Goal: Communication & Community: Participate in discussion

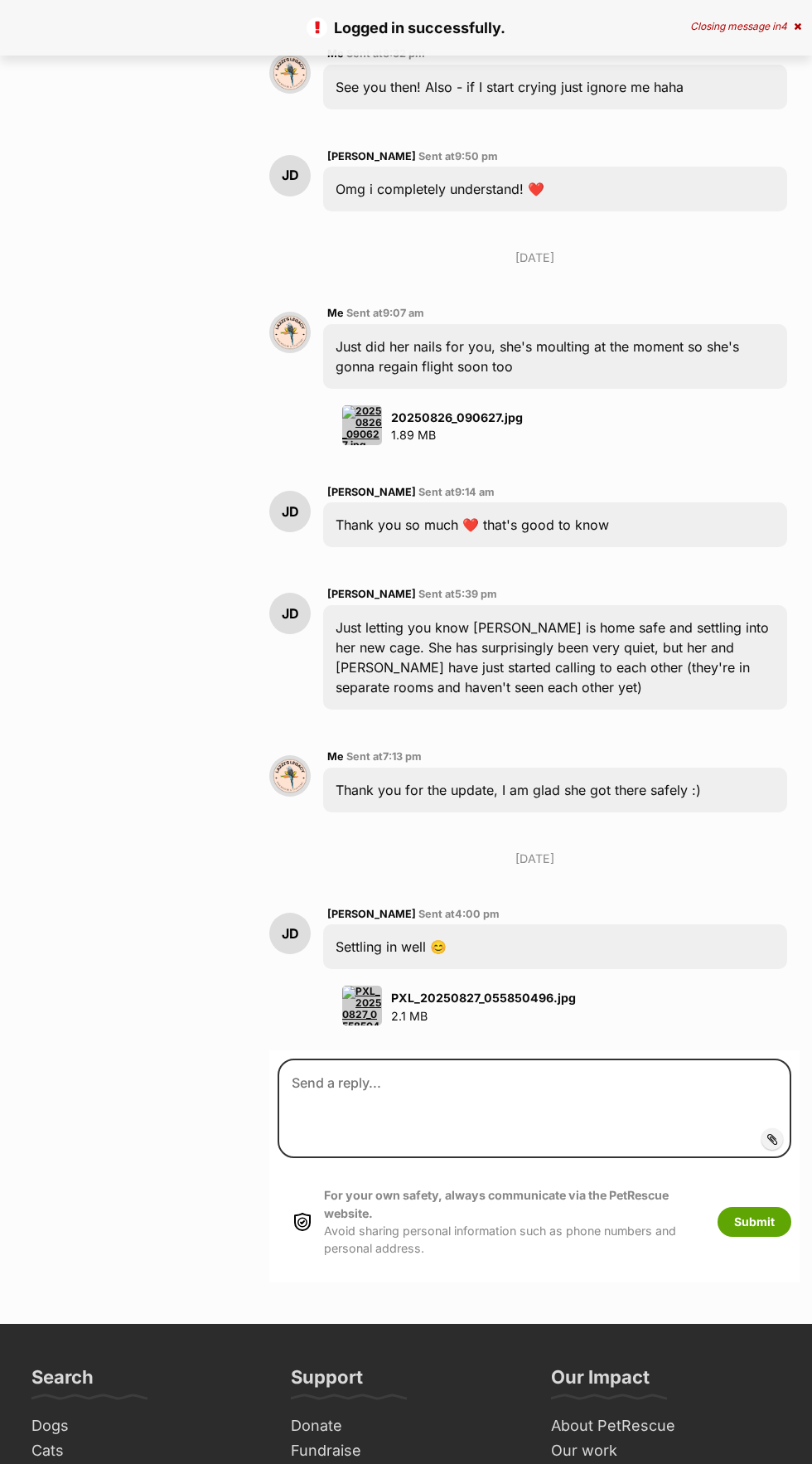
scroll to position [4168, 0]
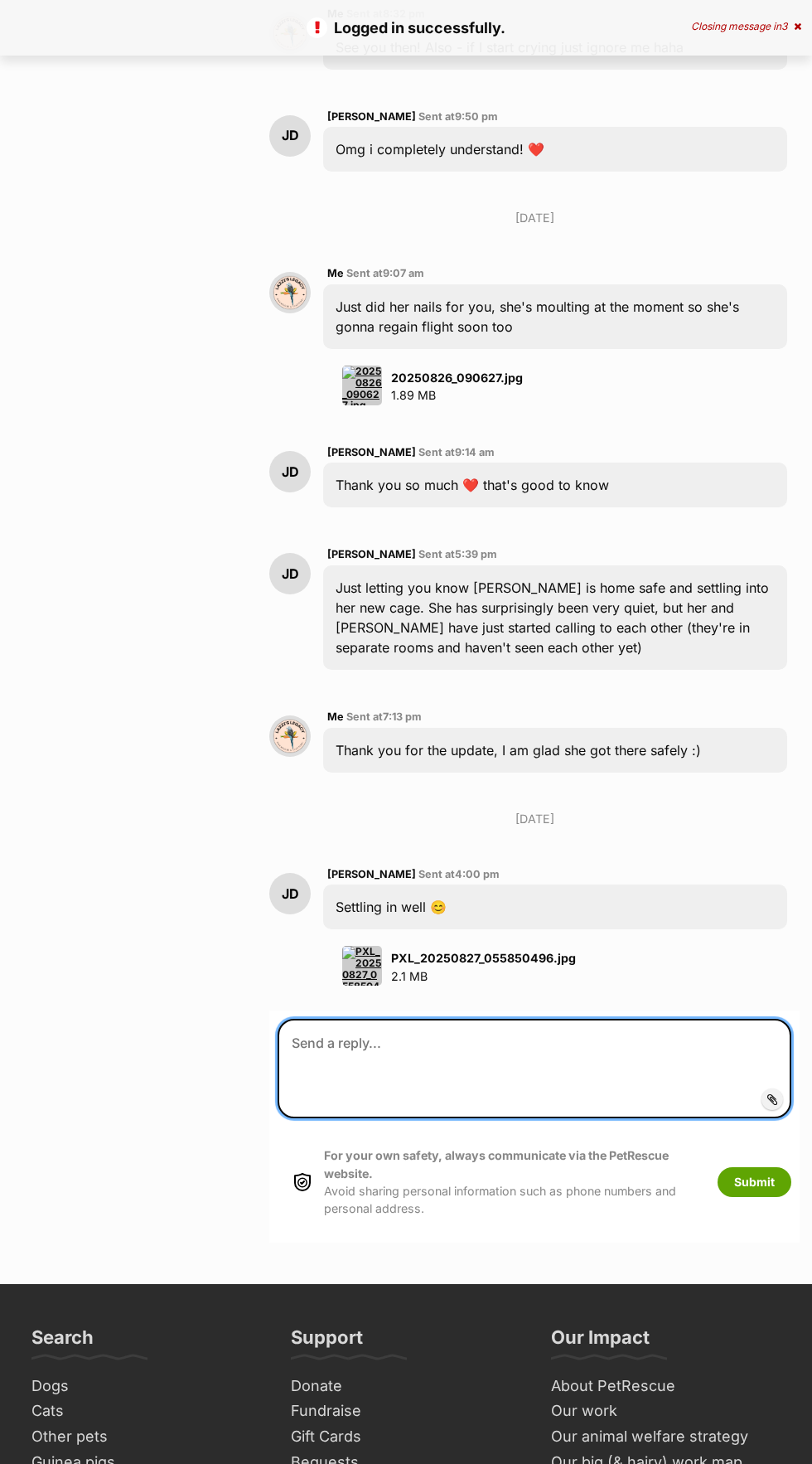
click at [618, 1019] on textarea at bounding box center [534, 1069] width 514 height 100
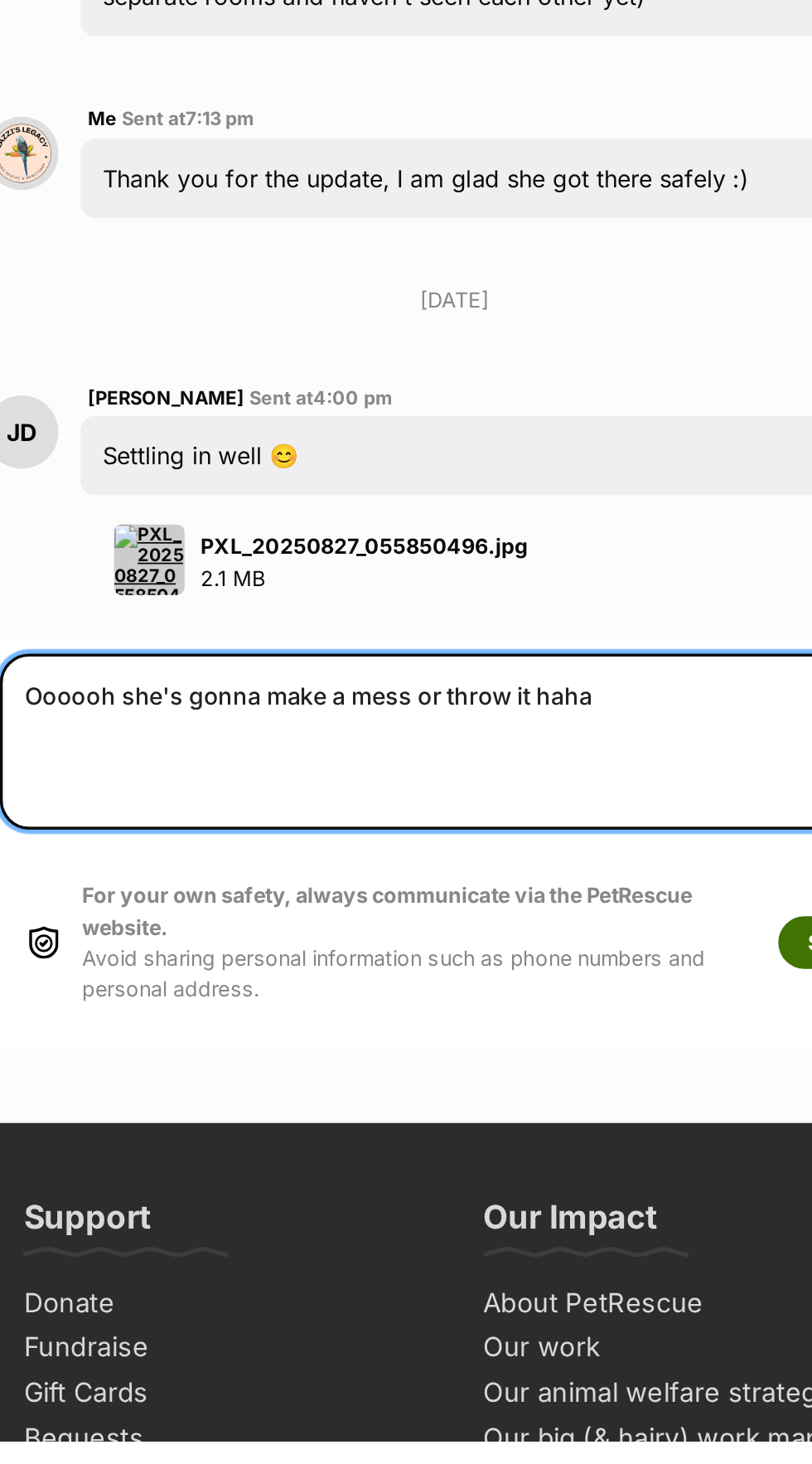
type textarea "Oooooh she's gonna make a mess or throw it haha"
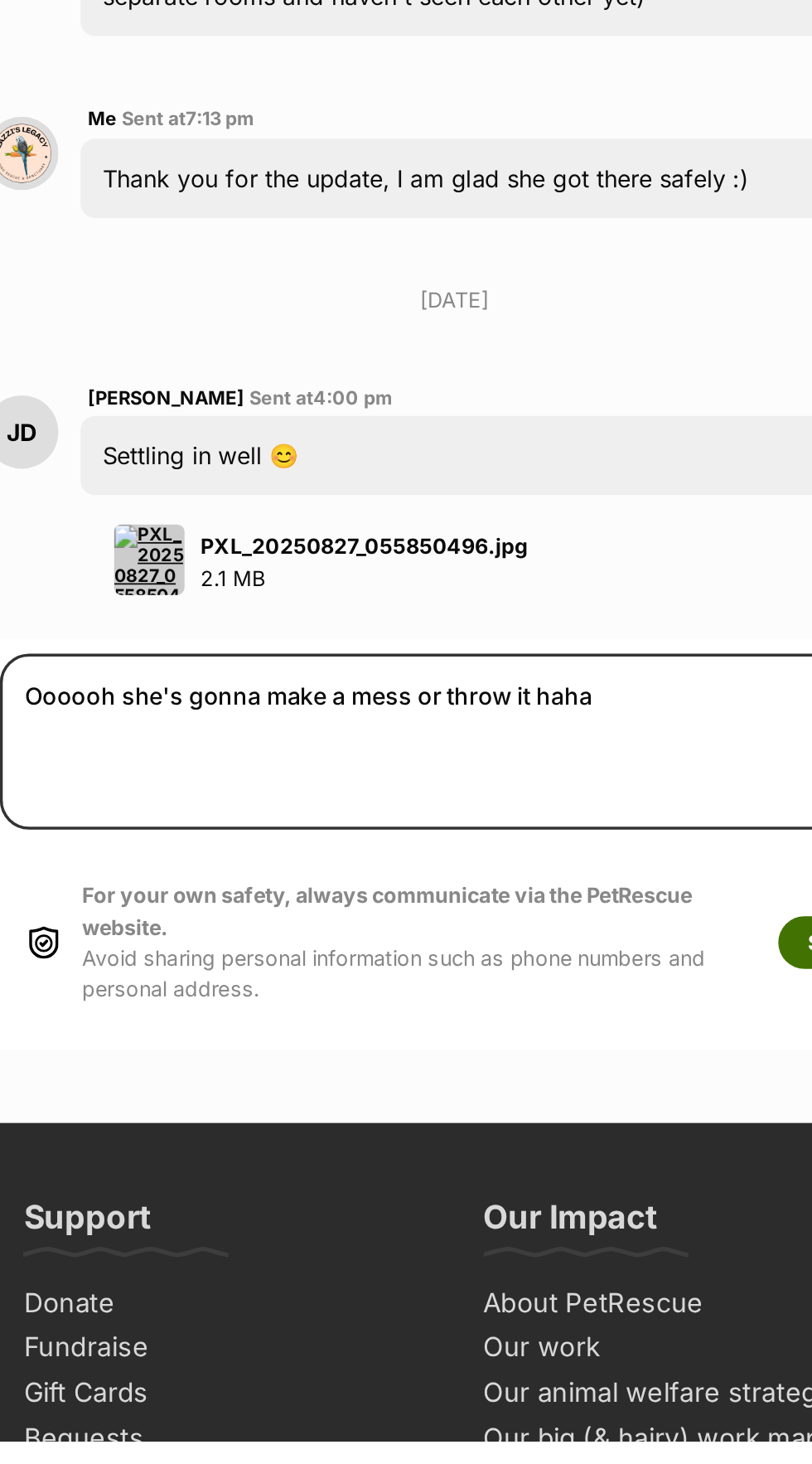
click at [724, 1167] on button "Submit" at bounding box center [755, 1182] width 73 height 30
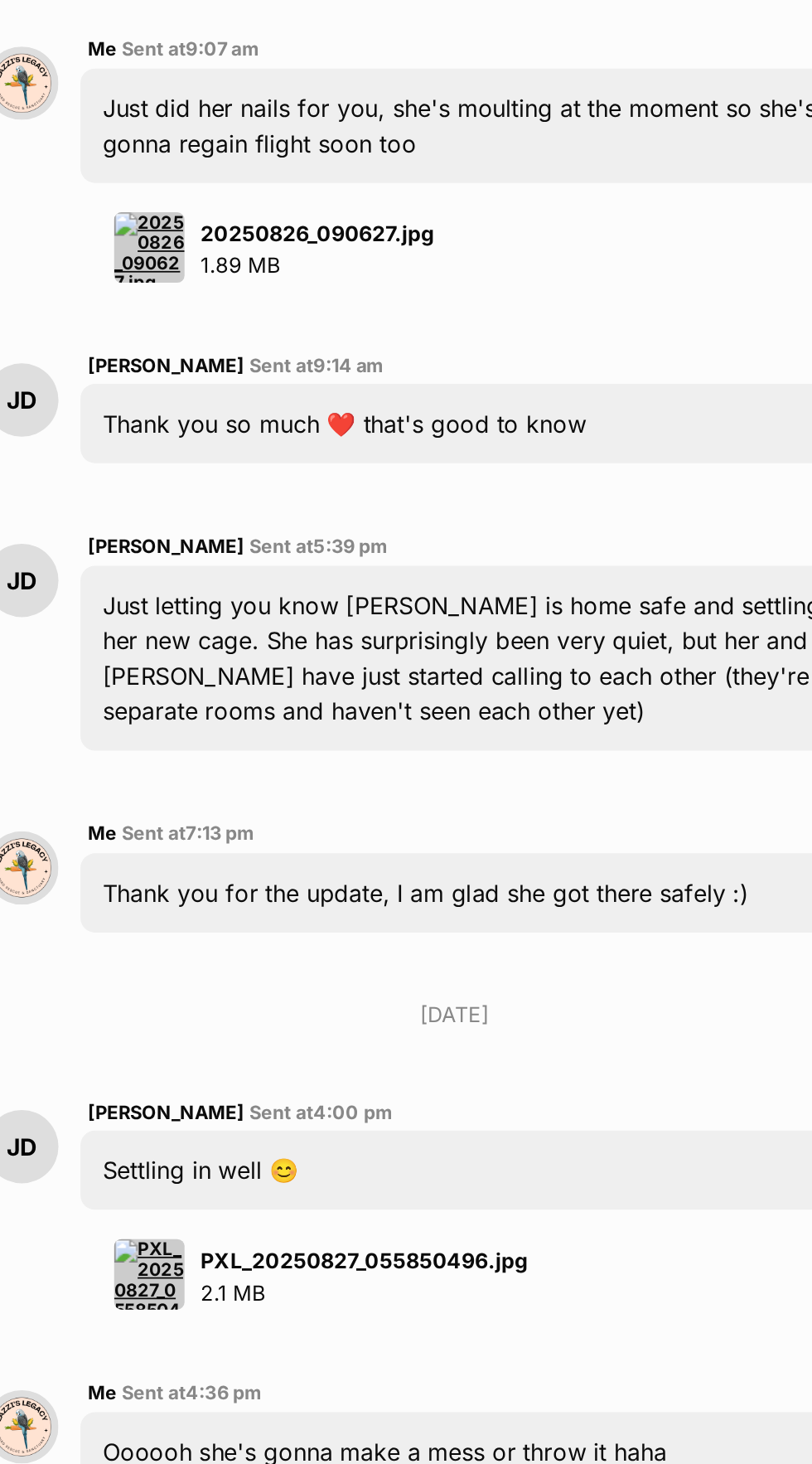
scroll to position [4411, 0]
